Goal: Consume media (video, audio)

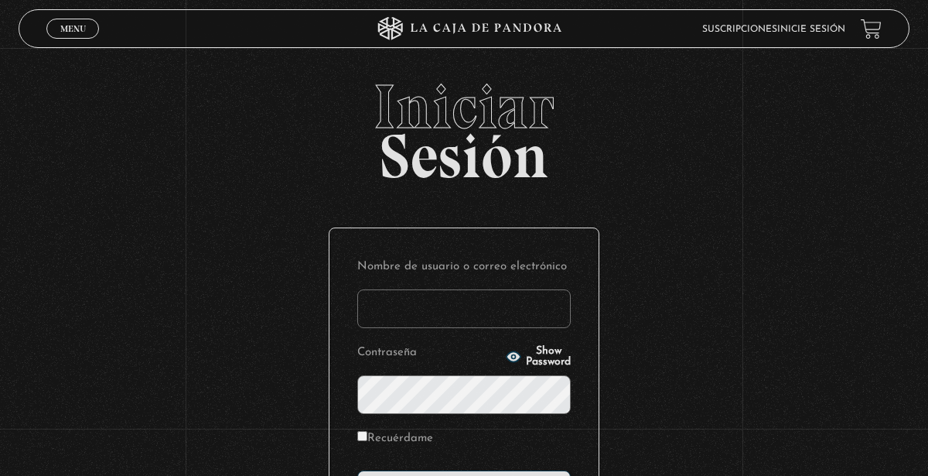
click at [401, 306] on input "Nombre de usuario o correo electrónico" at bounding box center [463, 308] width 213 height 39
type input "omarnr171193"
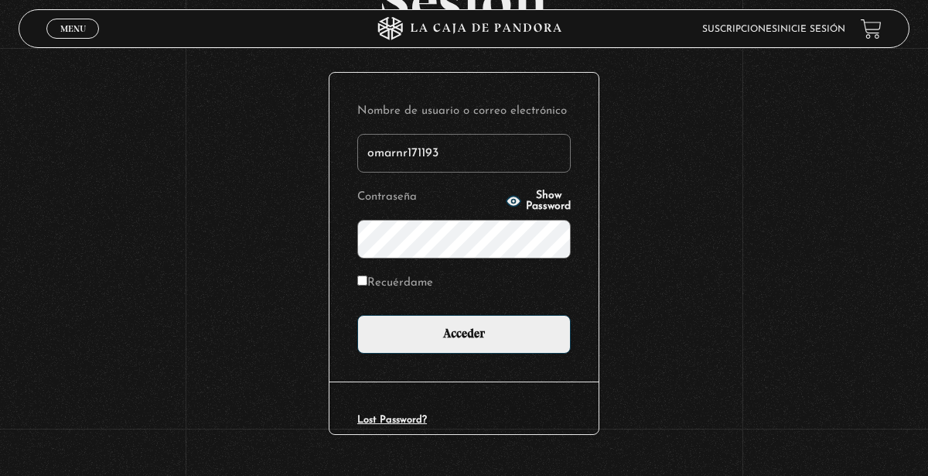
scroll to position [192, 0]
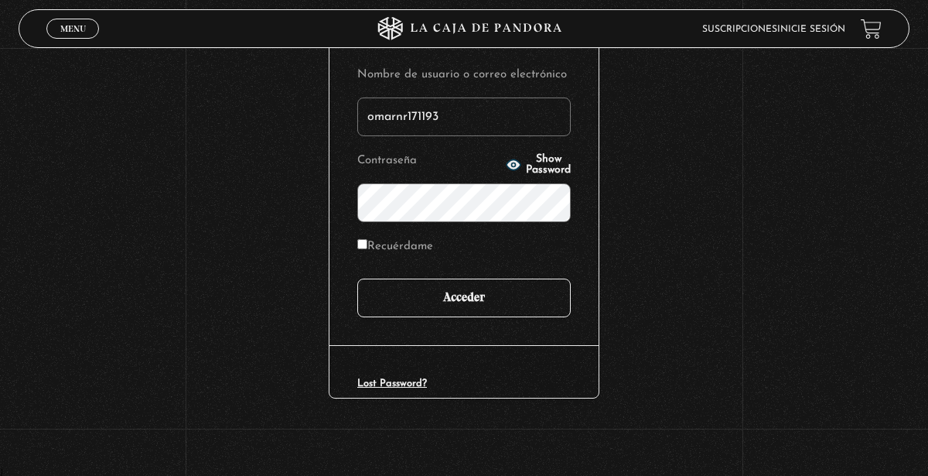
click at [480, 311] on input "Acceder" at bounding box center [463, 297] width 213 height 39
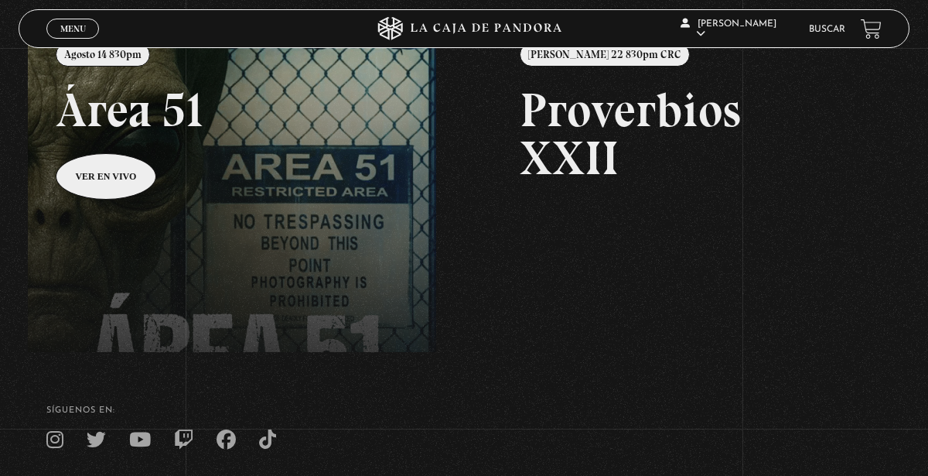
scroll to position [204, 0]
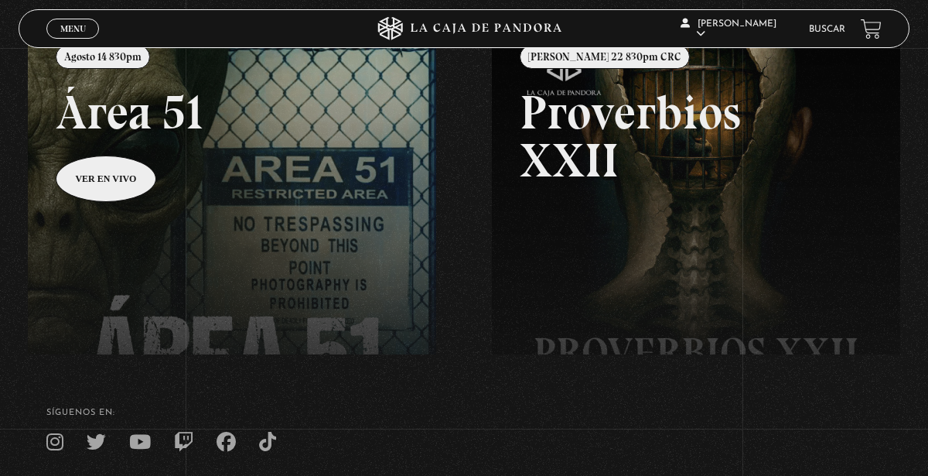
click at [100, 188] on link at bounding box center [492, 260] width 928 height 476
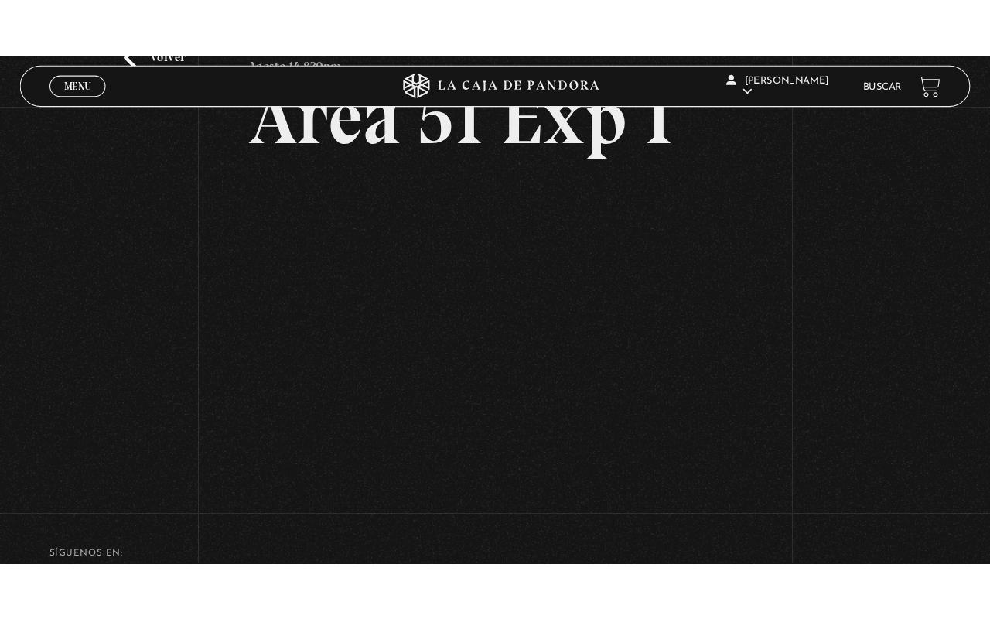
scroll to position [102, 0]
